Goal: Task Accomplishment & Management: Use online tool/utility

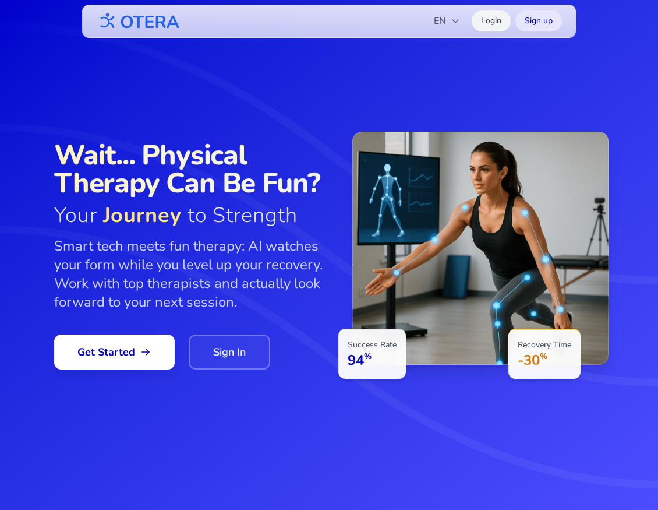
click at [499, 27] on link "Login" at bounding box center [491, 20] width 39 height 21
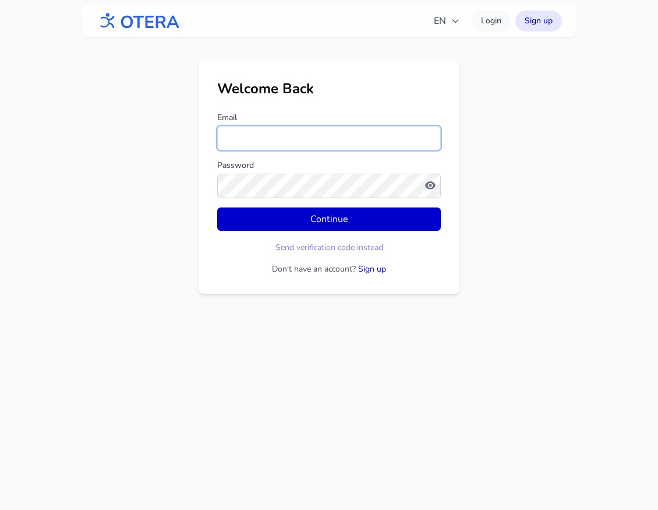
click at [315, 135] on input "Email" at bounding box center [329, 138] width 224 height 24
type input "**********"
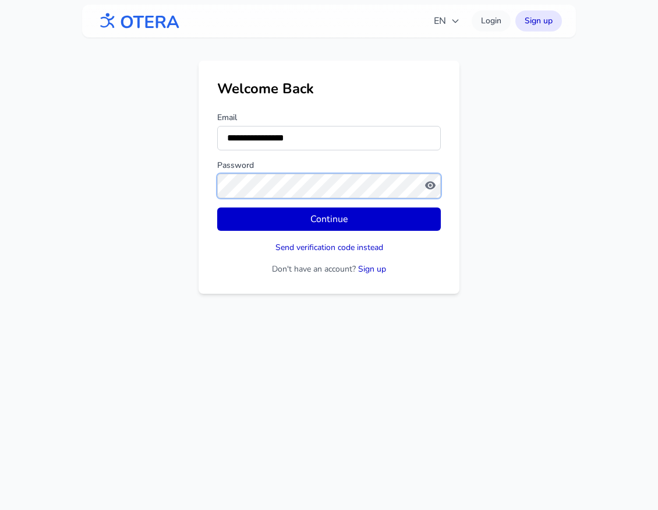
click at [217, 207] on button "Continue" at bounding box center [329, 218] width 224 height 23
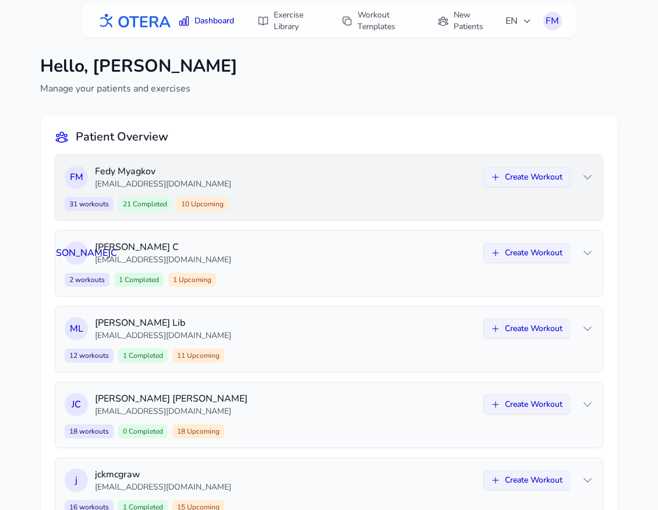
click at [581, 177] on div "F M [PERSON_NAME] [EMAIL_ADDRESS][DOMAIN_NAME] Create Workout" at bounding box center [329, 177] width 529 height 26
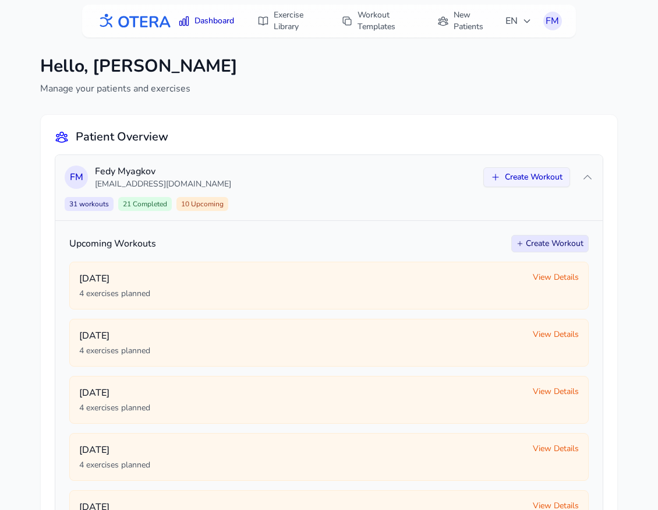
click at [541, 241] on button "Create Workout" at bounding box center [549, 243] width 77 height 17
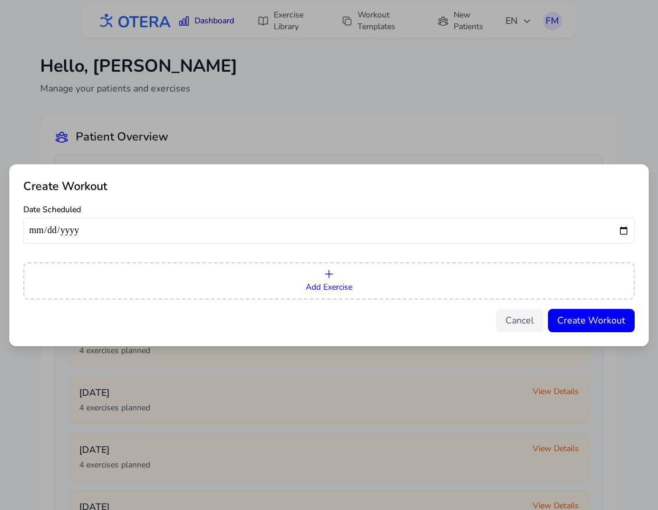
click at [394, 273] on button "Add Exercise" at bounding box center [329, 280] width 612 height 37
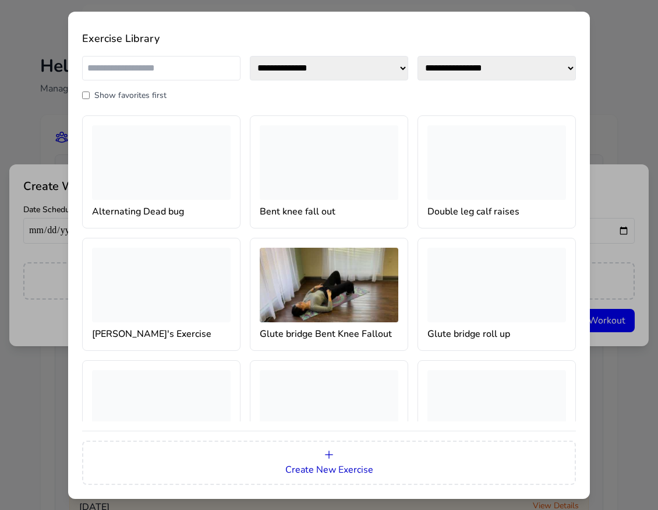
click at [335, 301] on img at bounding box center [329, 285] width 139 height 75
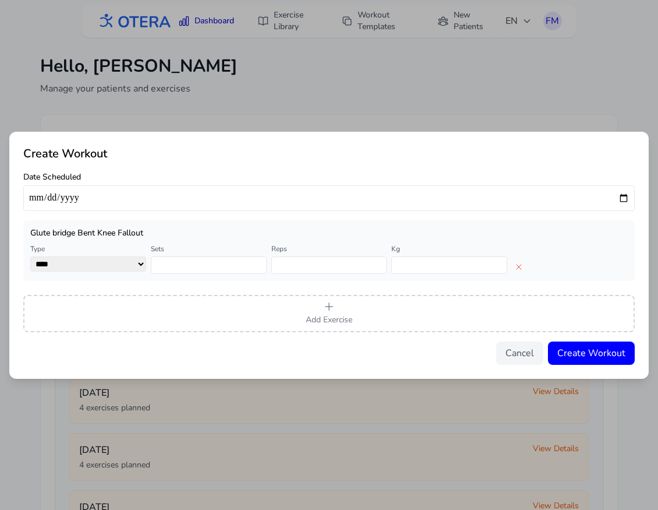
click at [626, 195] on input "date" at bounding box center [329, 198] width 612 height 26
type input "**********"
click at [601, 354] on button "Create Workout" at bounding box center [591, 352] width 87 height 23
